Goal: Task Accomplishment & Management: Manage account settings

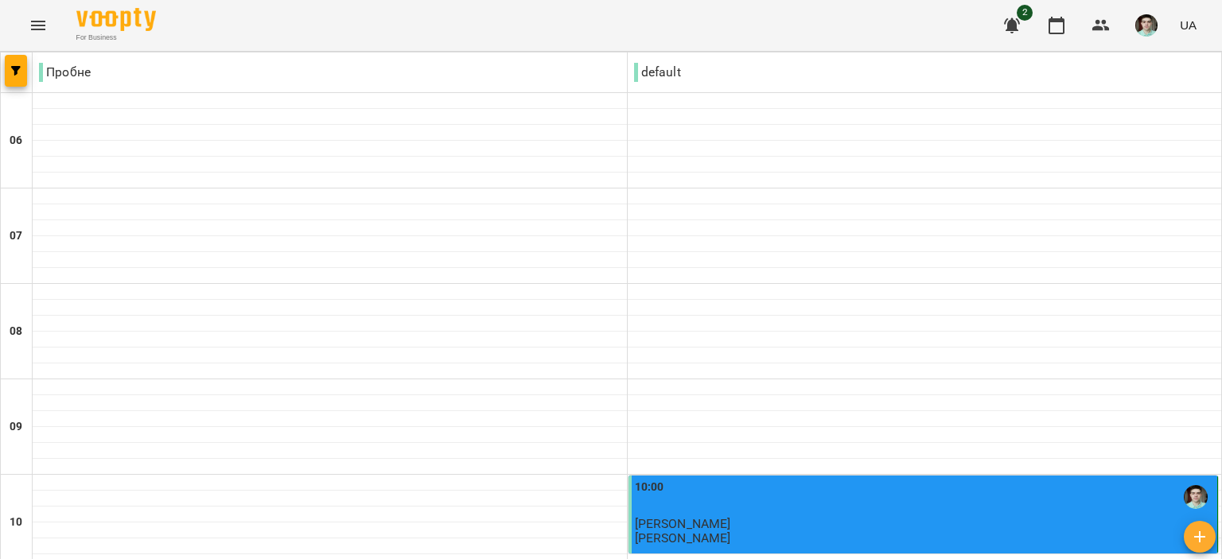
scroll to position [1114, 0]
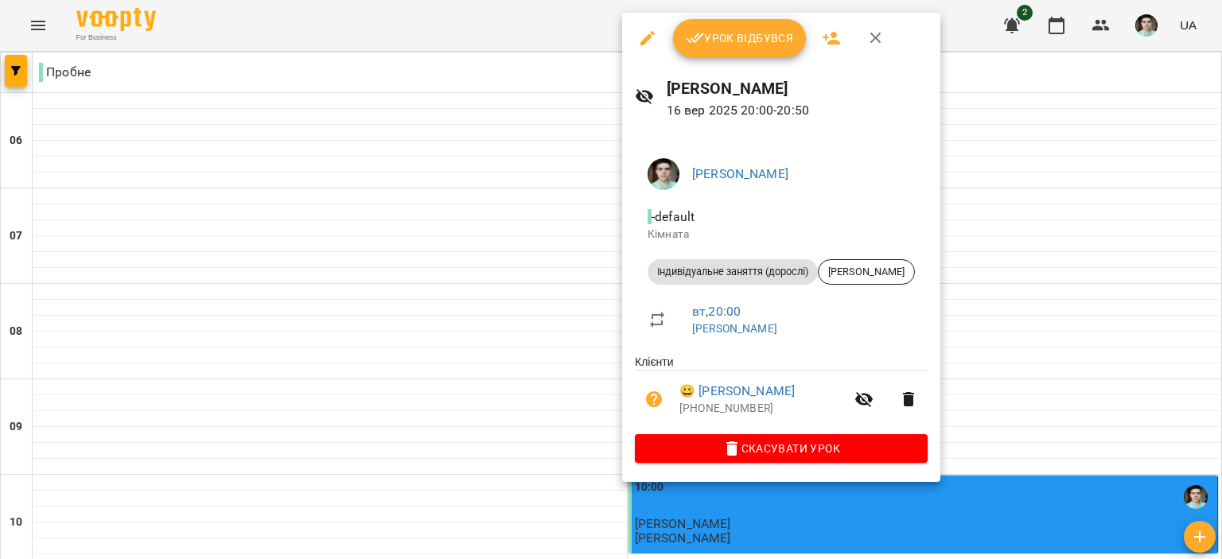
click at [726, 24] on button "Урок відбувся" at bounding box center [740, 38] width 134 height 38
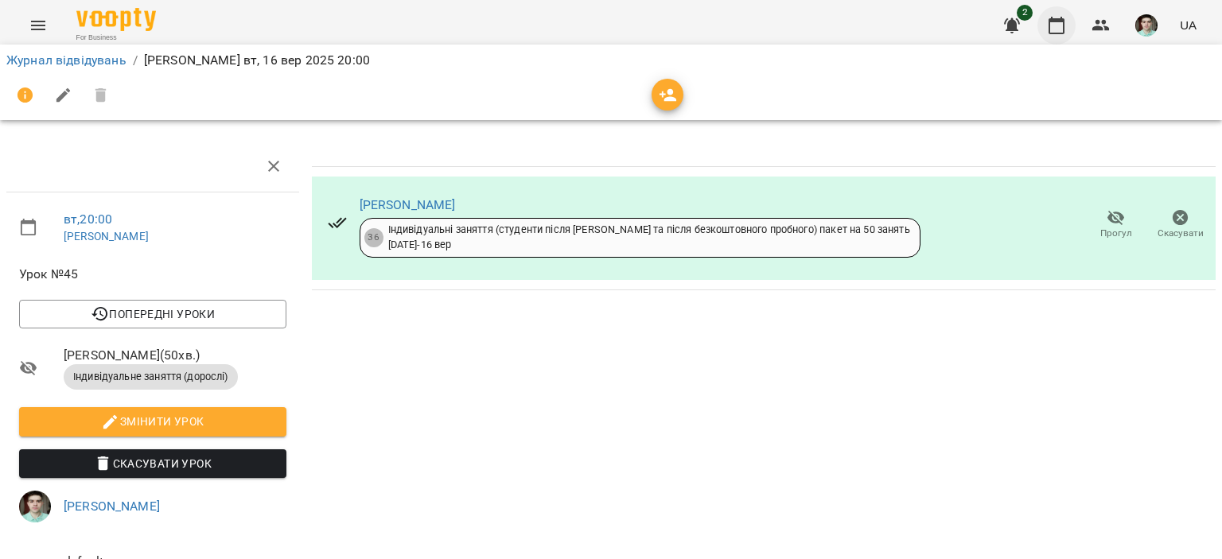
click at [1066, 27] on icon "button" at bounding box center [1056, 25] width 19 height 19
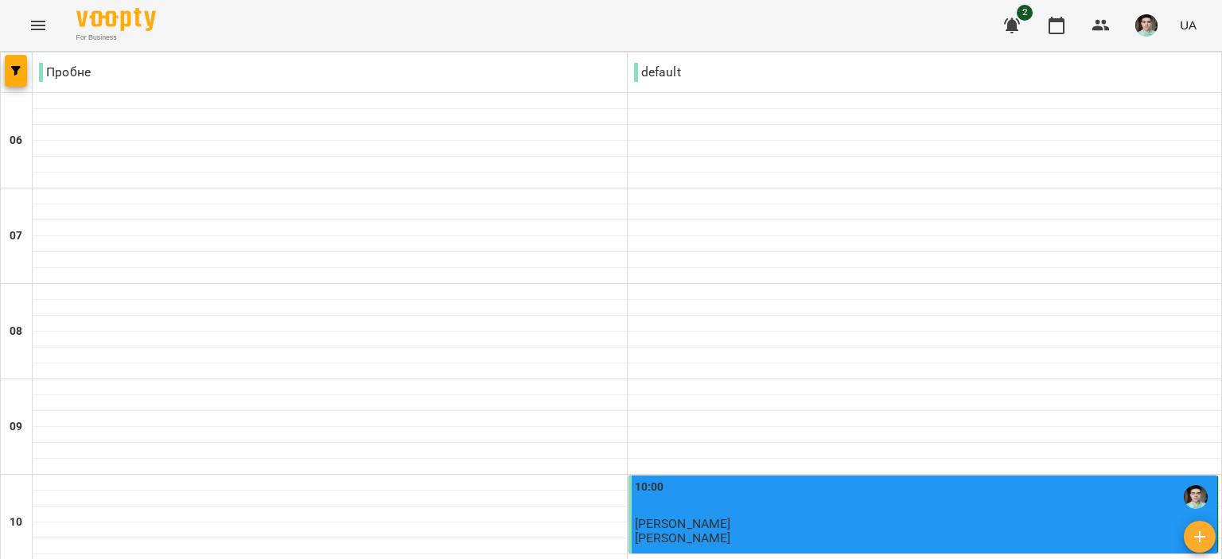
scroll to position [1193, 0]
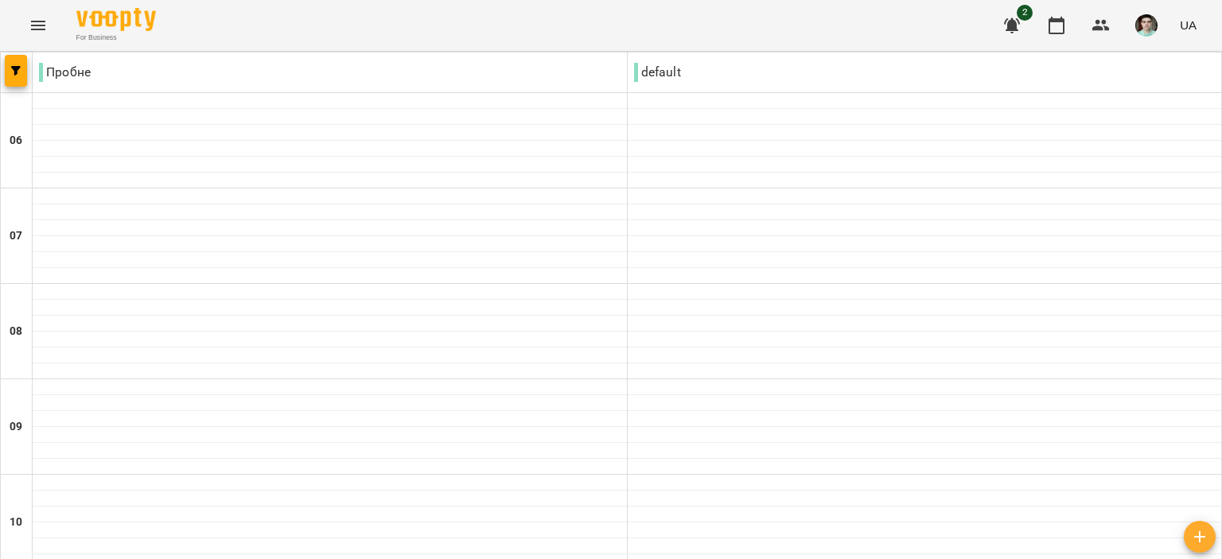
scroll to position [398, 0]
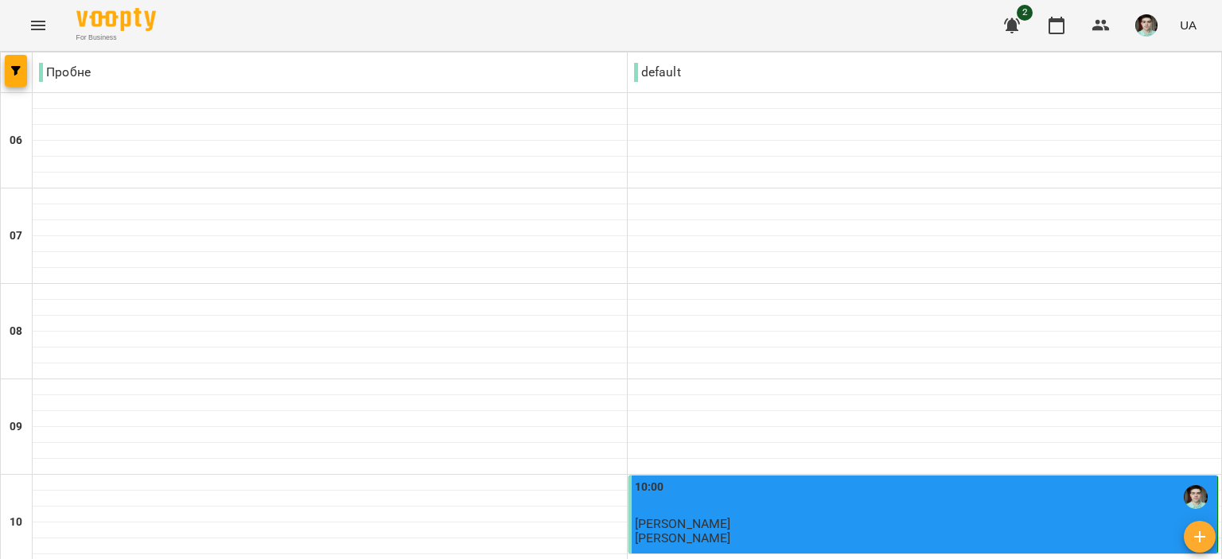
scroll to position [1262, 0]
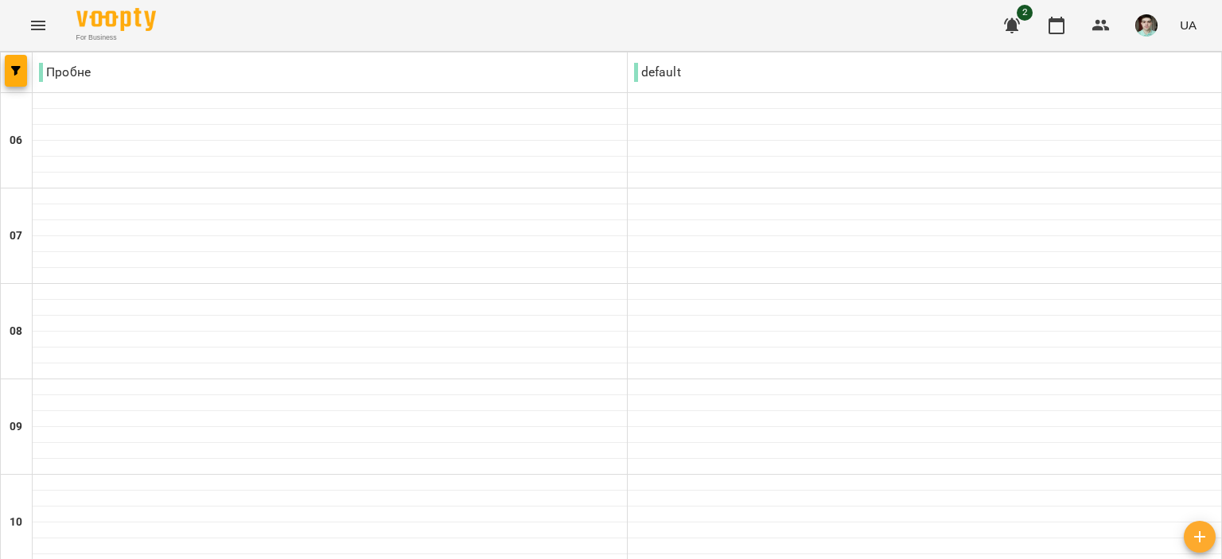
scroll to position [68, 0]
